Goal: Information Seeking & Learning: Learn about a topic

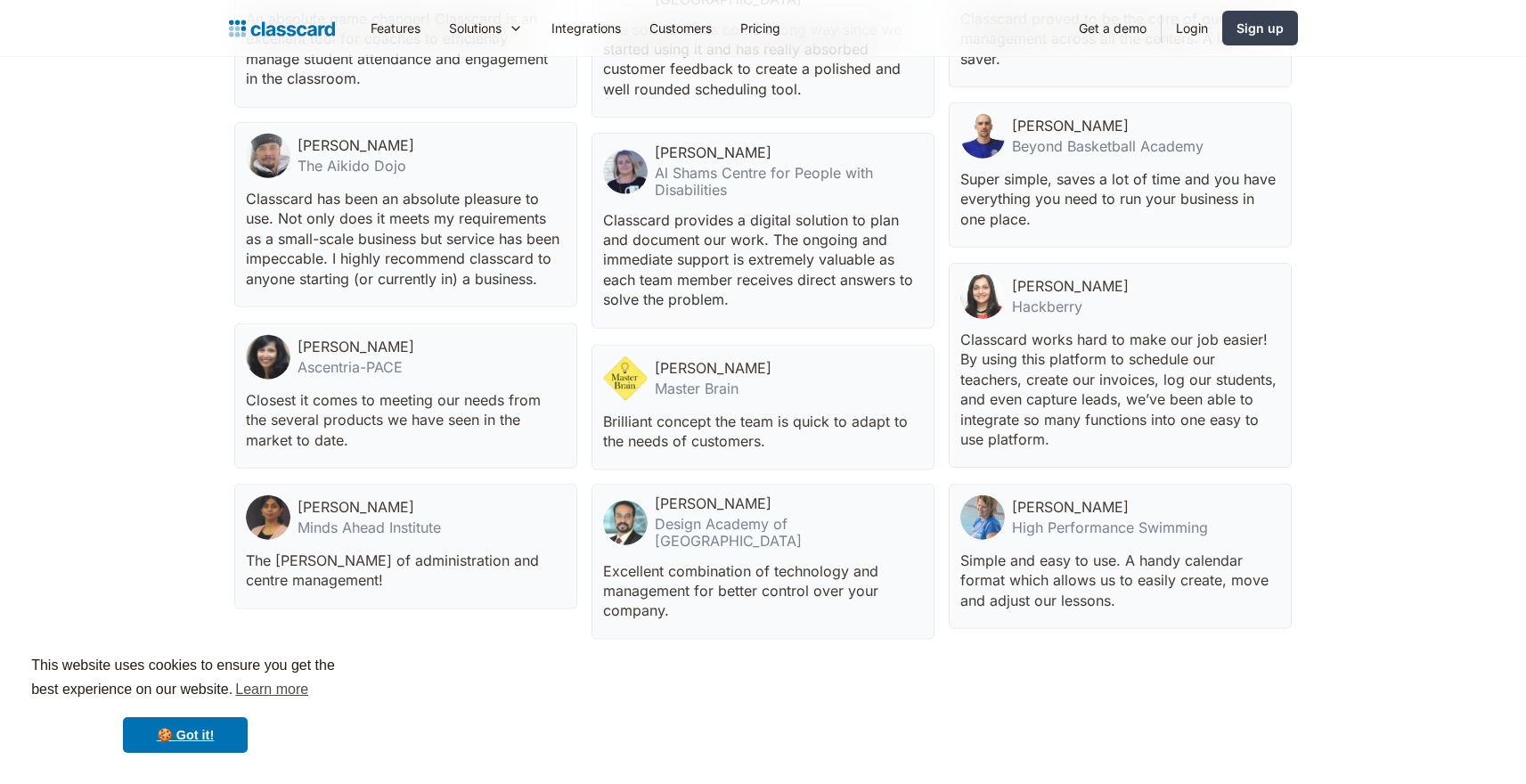
scroll to position [5889, 0]
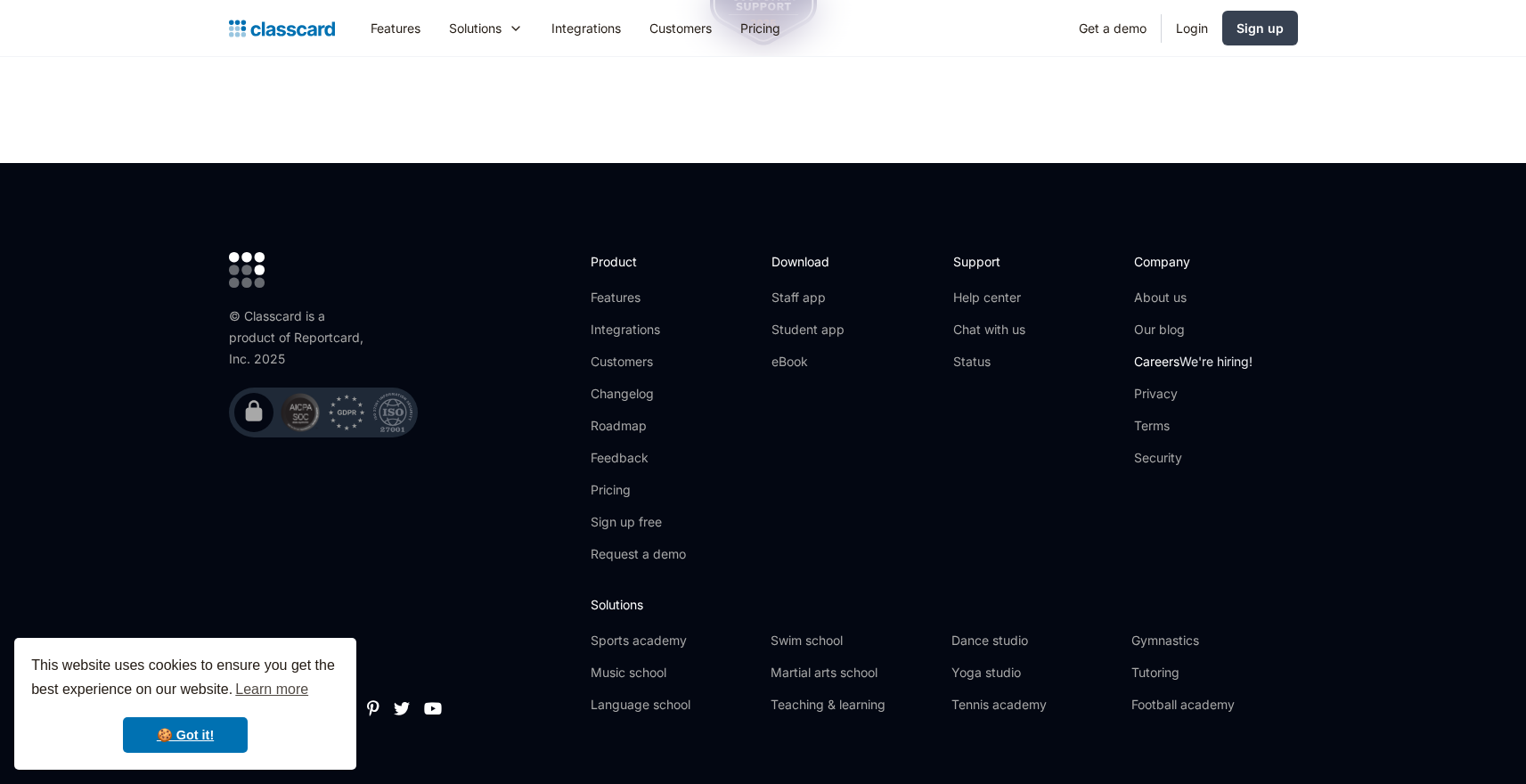
click at [1208, 353] on span "We're hiring!" at bounding box center [1216, 361] width 73 height 15
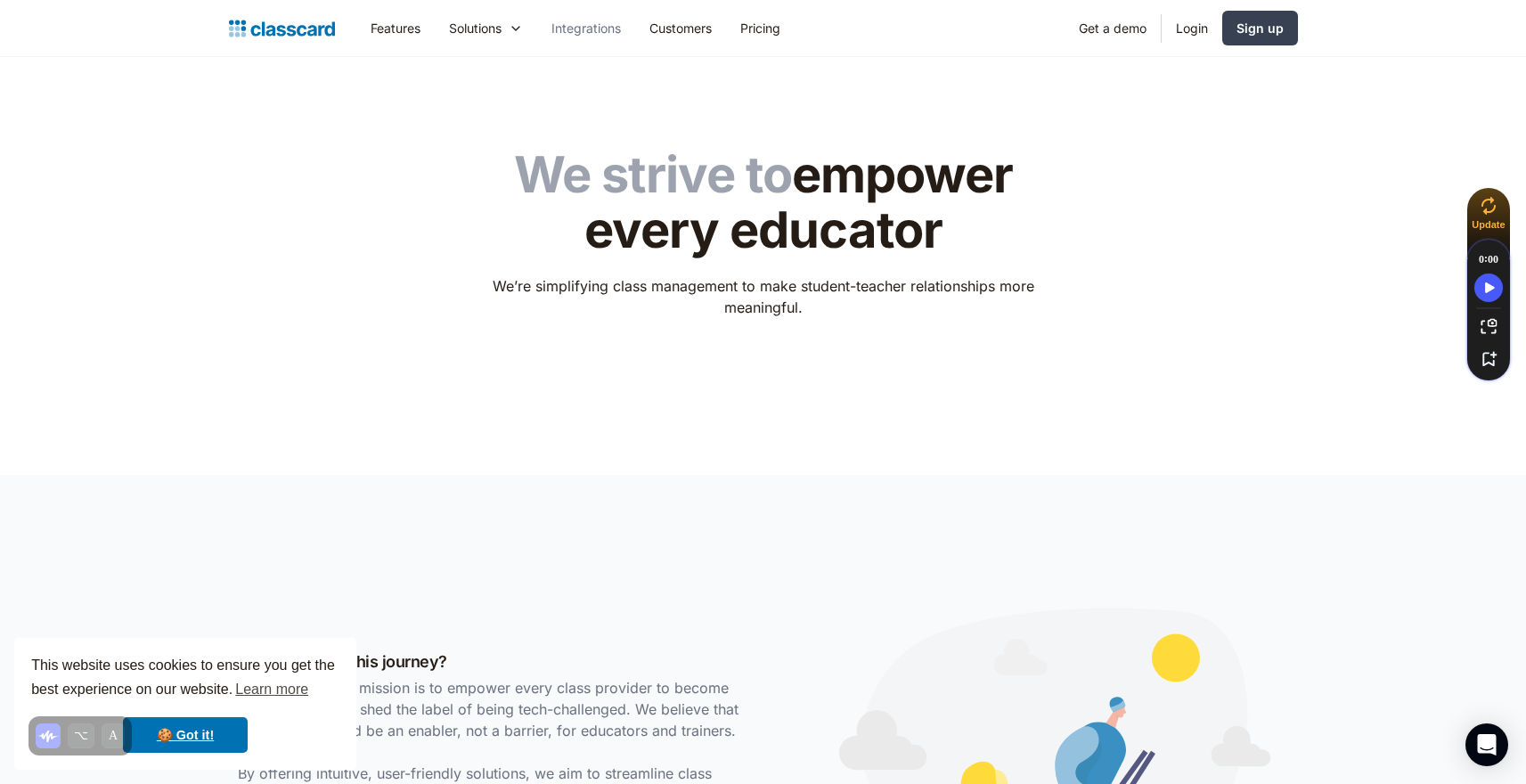
click at [589, 25] on link "Integrations" at bounding box center [586, 28] width 98 height 40
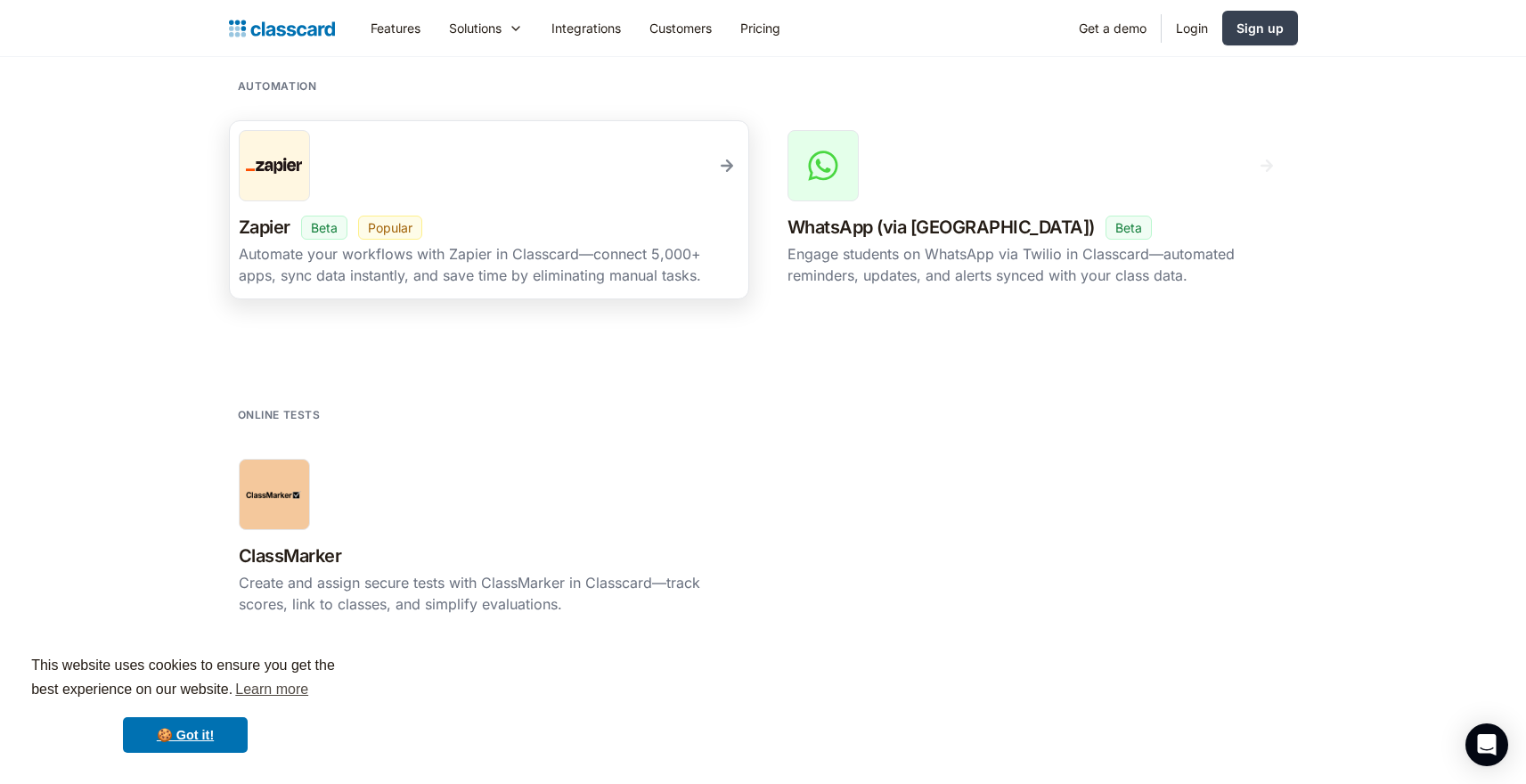
scroll to position [3118, 0]
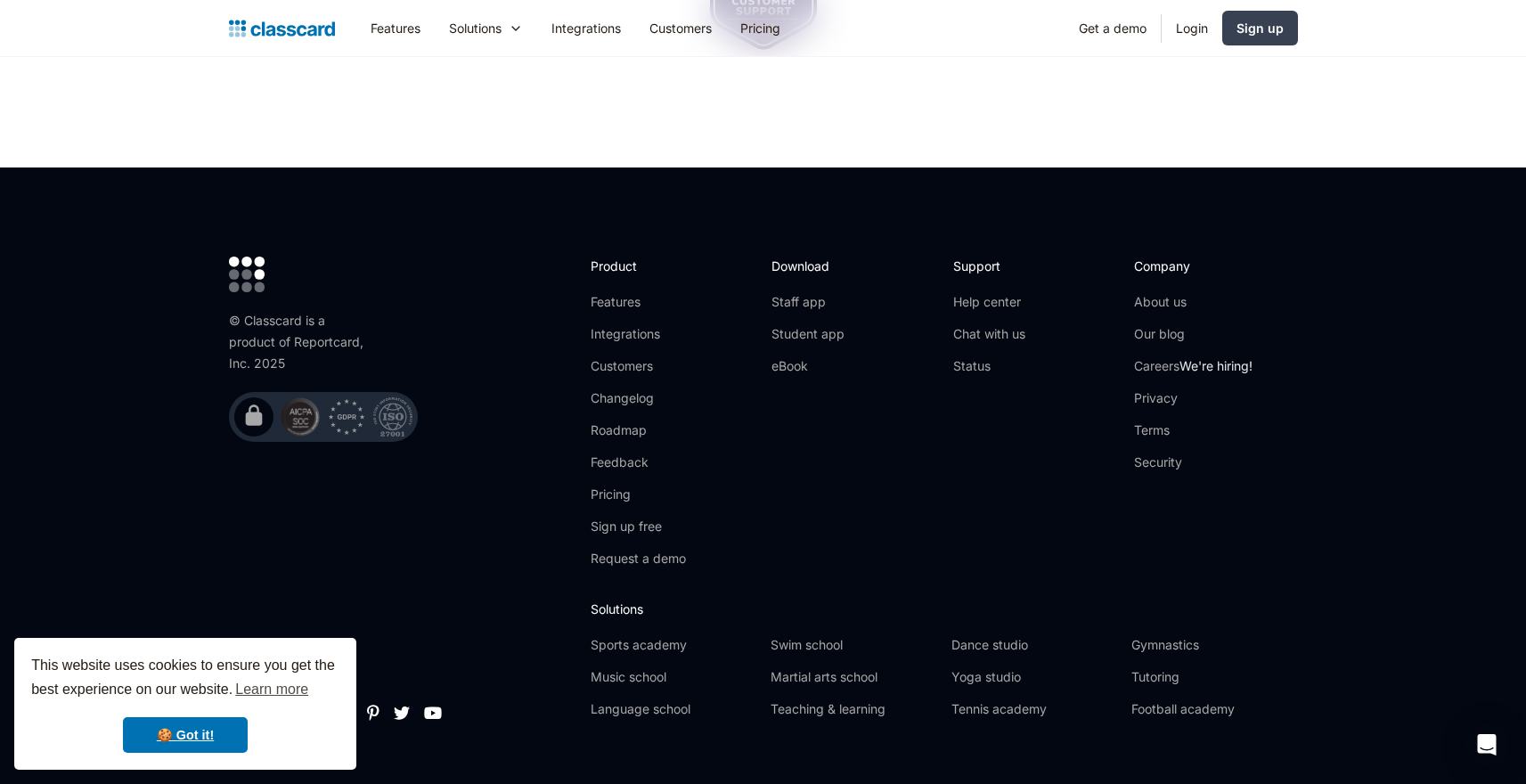
scroll to position [5889, 0]
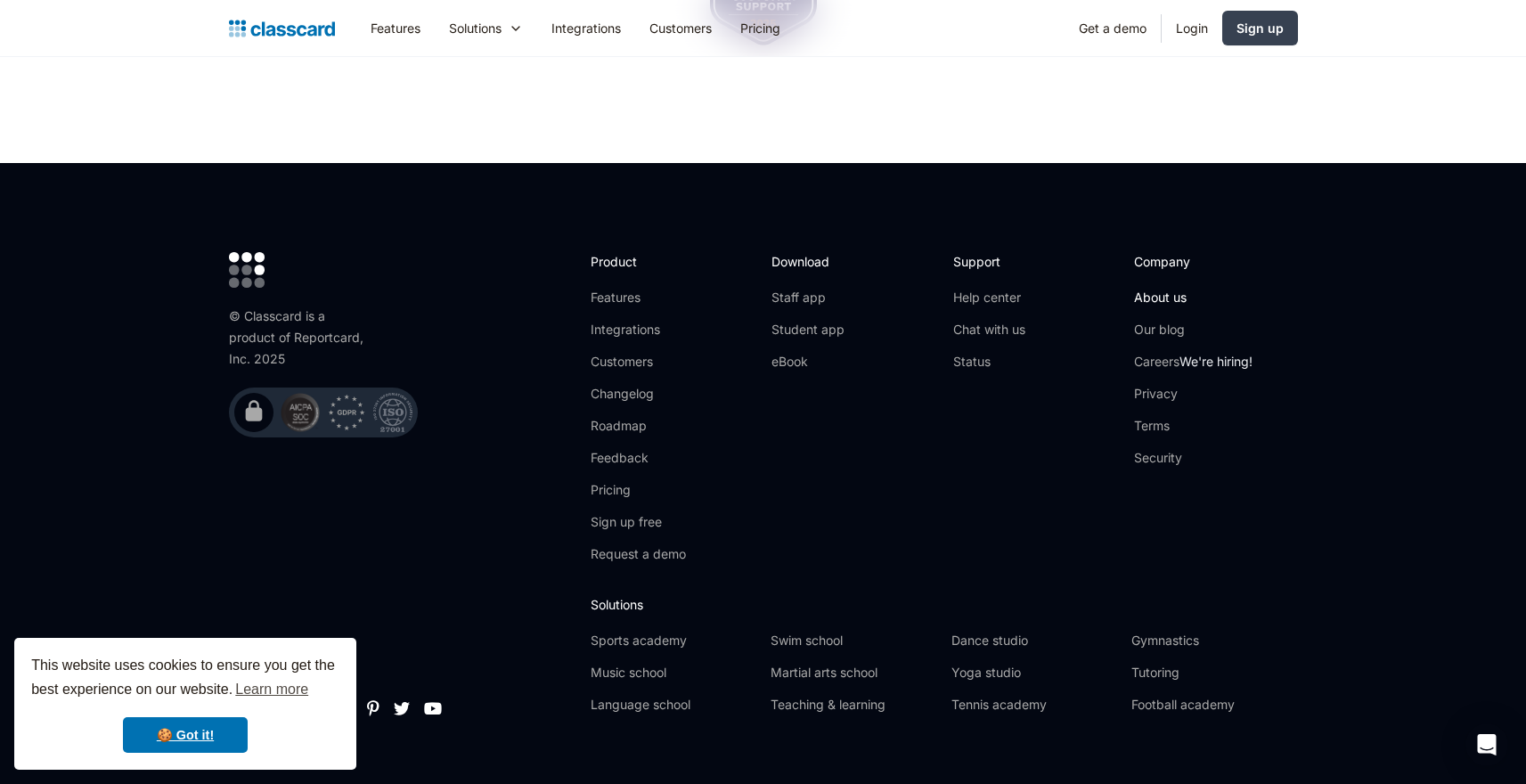
click at [1158, 288] on link "About us" at bounding box center [1193, 297] width 118 height 18
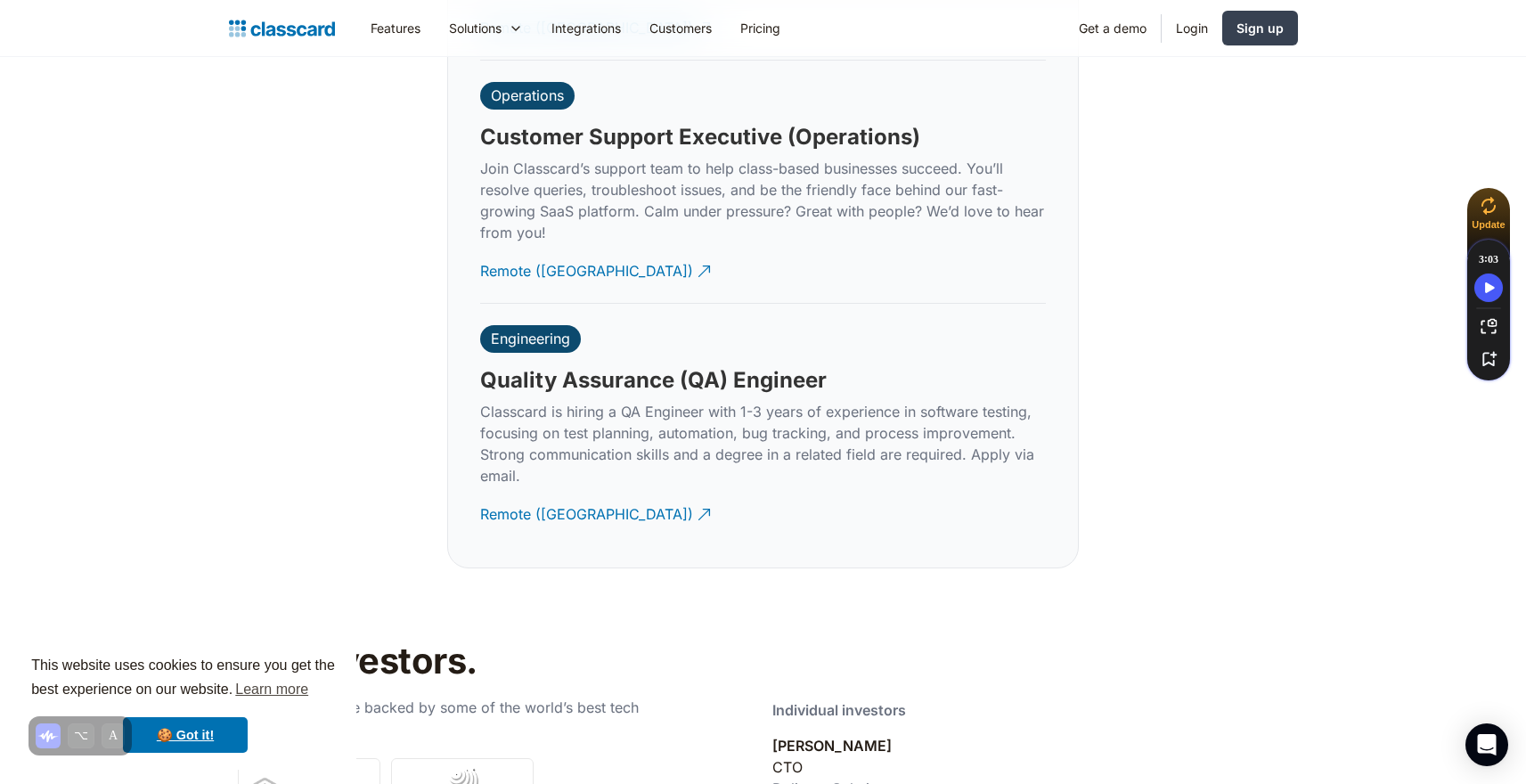
scroll to position [5795, 0]
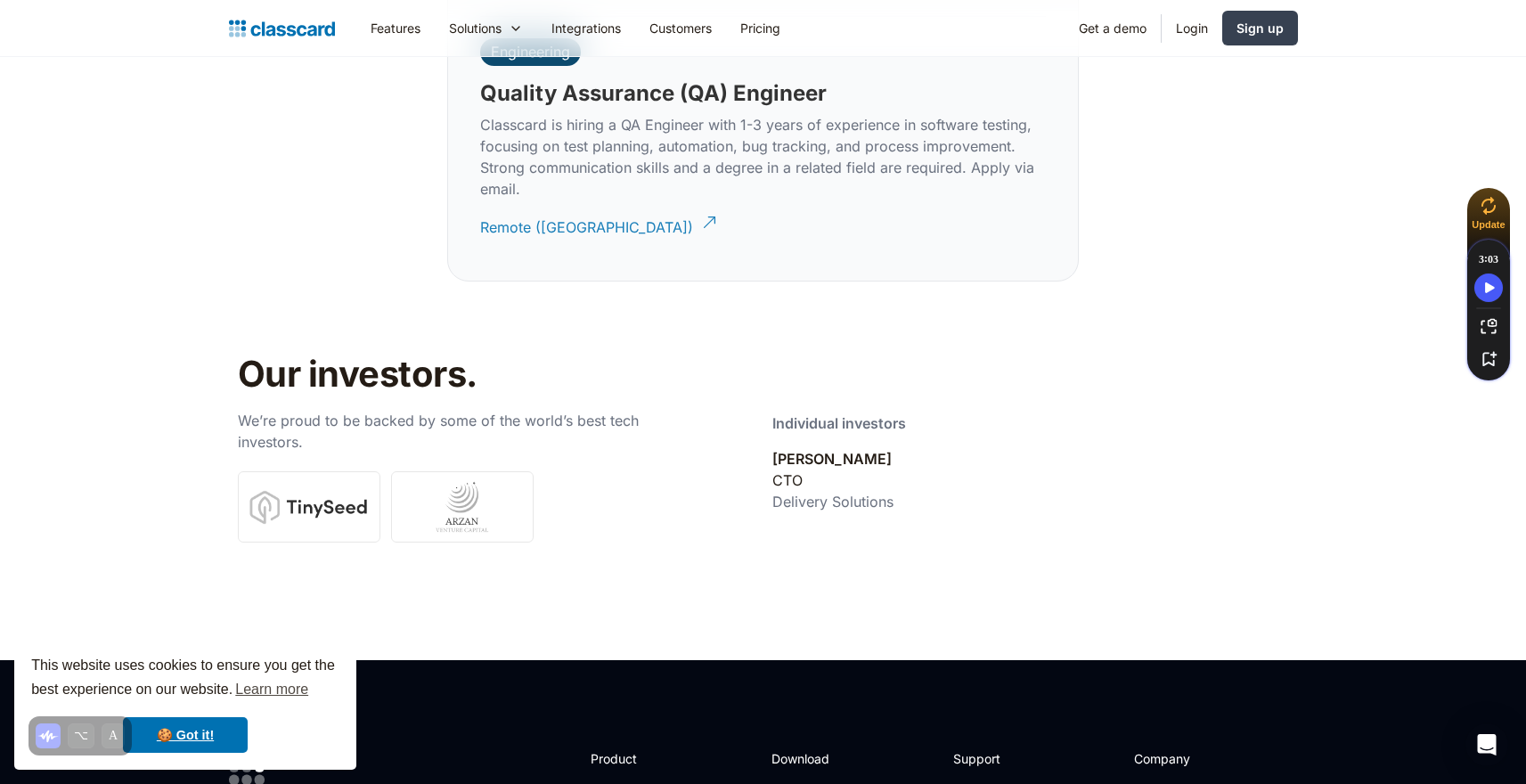
click at [562, 203] on div "Remote ([GEOGRAPHIC_DATA])" at bounding box center [586, 221] width 213 height 35
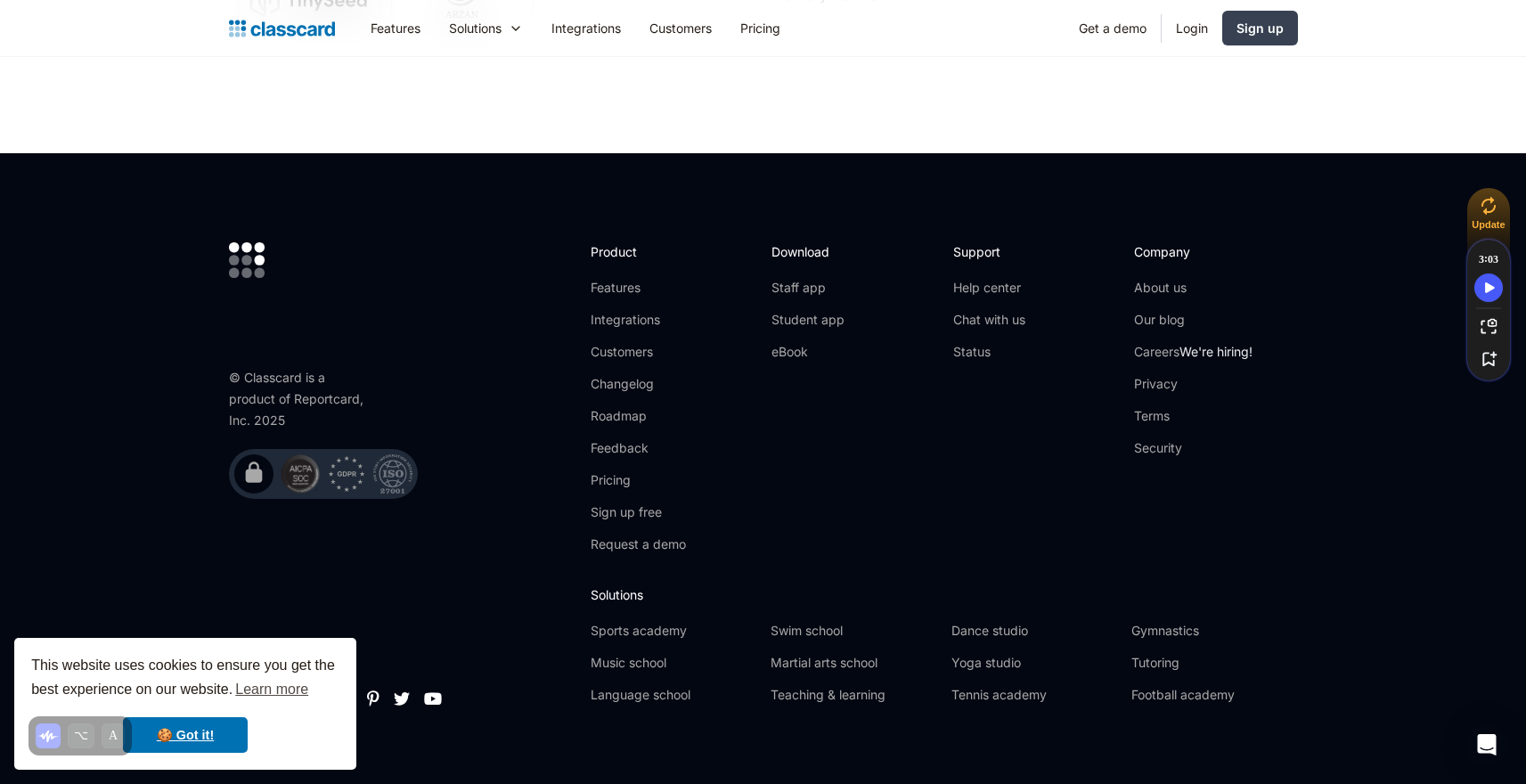
scroll to position [6303, 0]
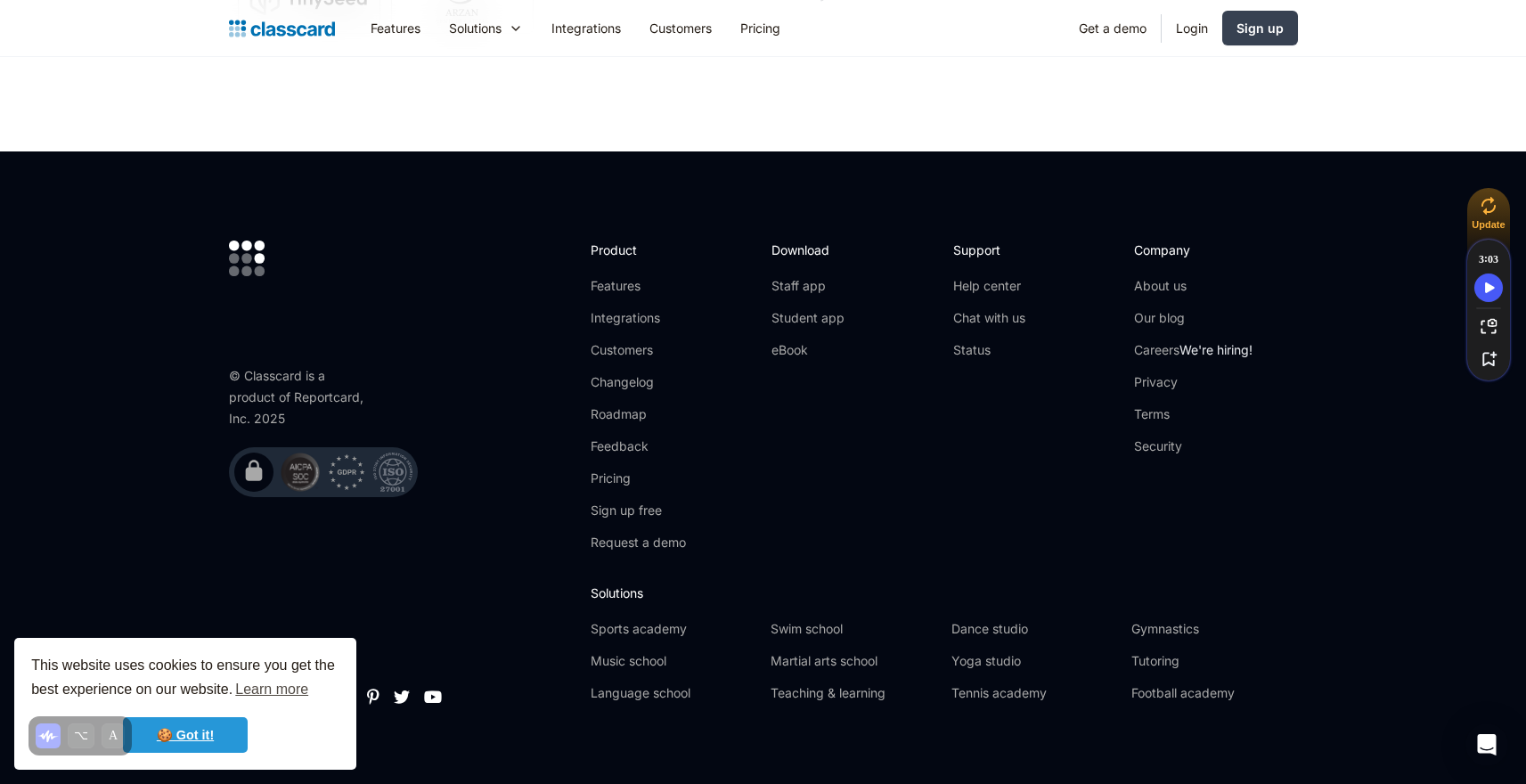
click at [194, 729] on link "🍪 Got it!" at bounding box center [185, 735] width 125 height 36
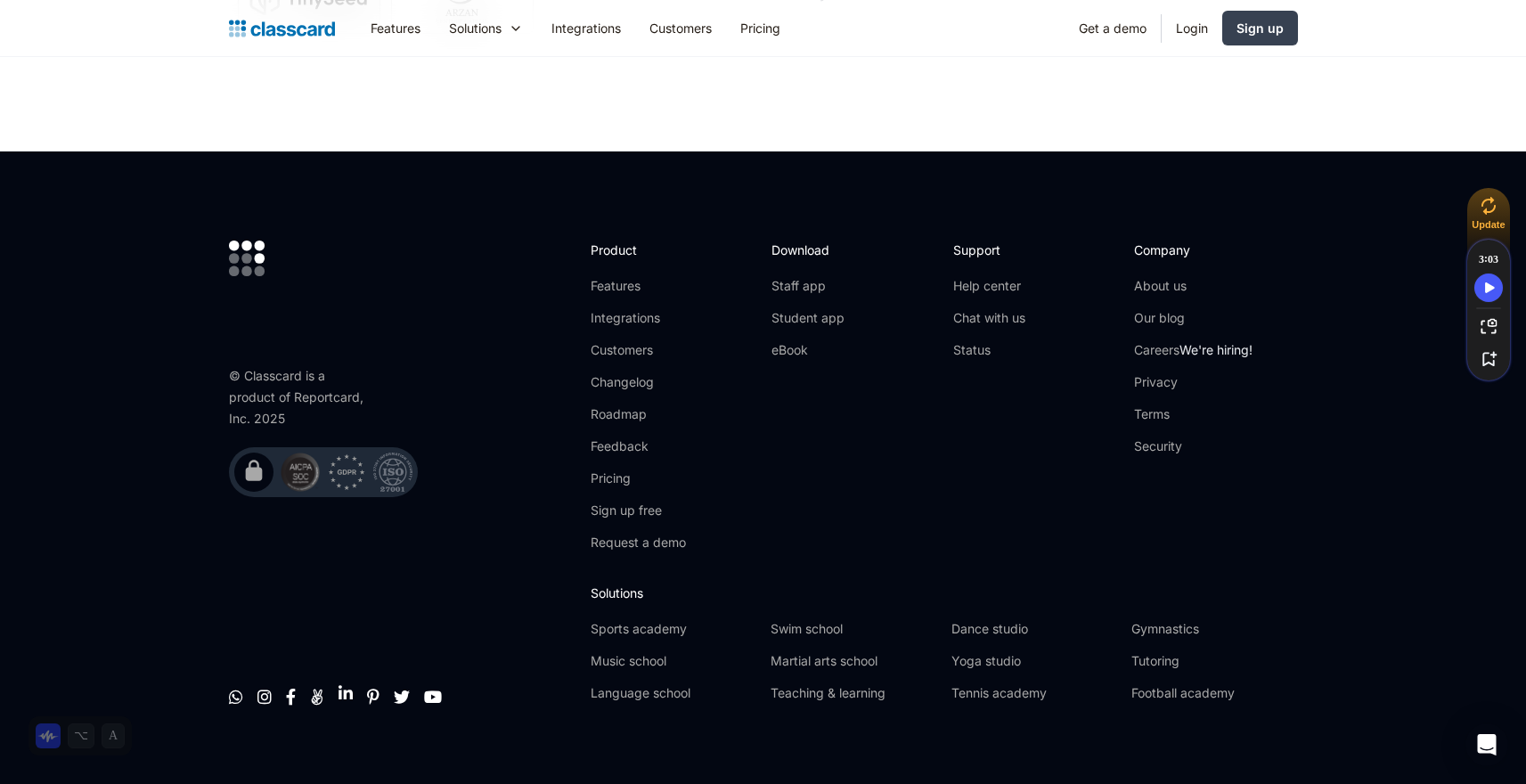
click at [345, 684] on link "" at bounding box center [345, 692] width 14 height 18
